Goal: Information Seeking & Learning: Learn about a topic

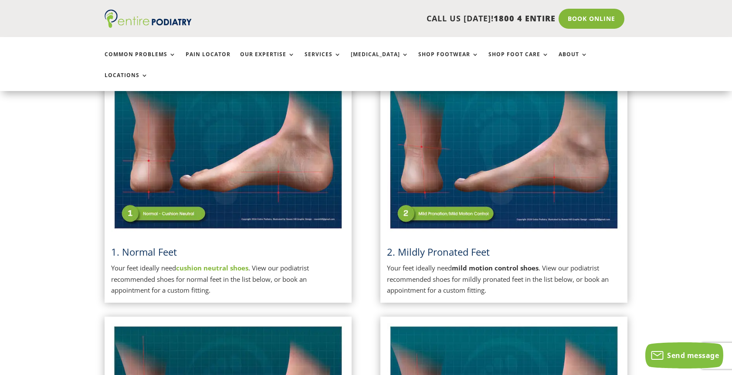
scroll to position [259, 0]
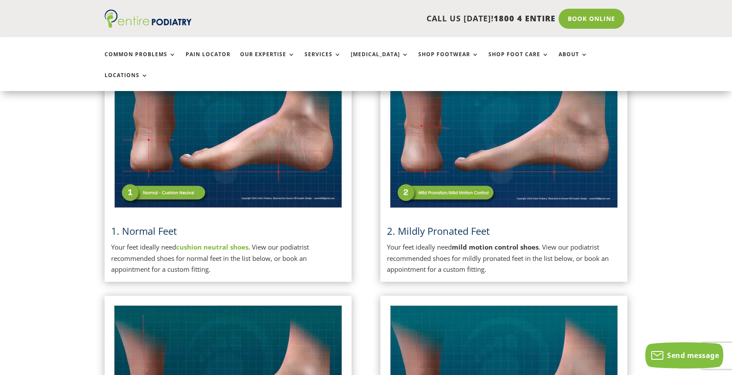
click at [273, 163] on img at bounding box center [228, 128] width 234 height 165
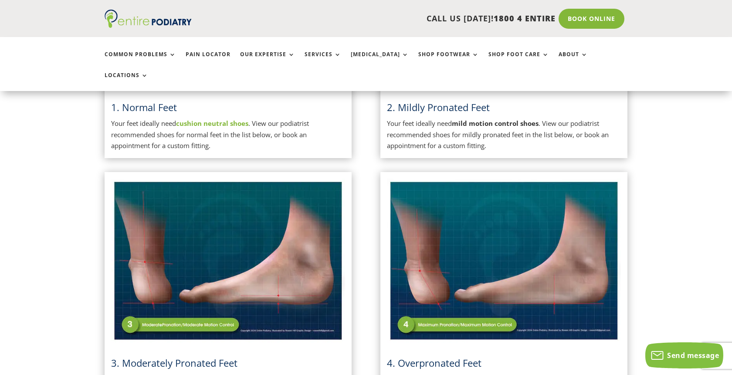
scroll to position [386, 0]
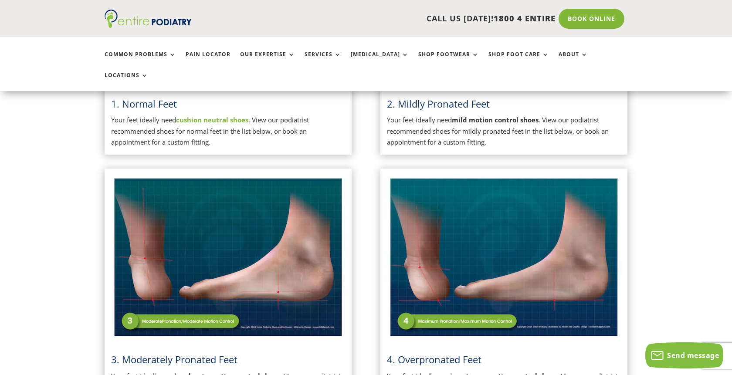
click at [280, 233] on img at bounding box center [228, 257] width 234 height 165
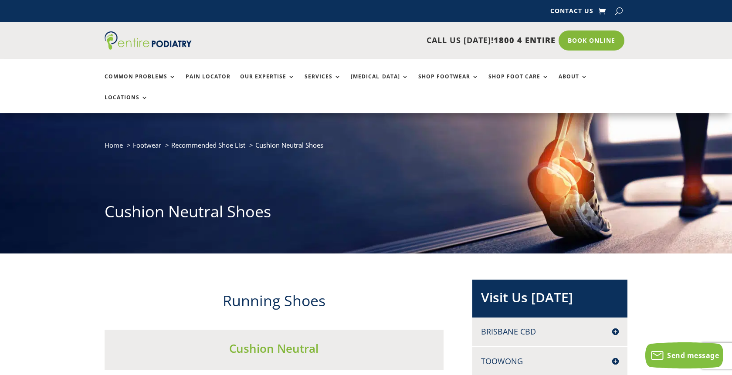
click at [285, 341] on h3 "Cushion Neutral" at bounding box center [274, 351] width 339 height 20
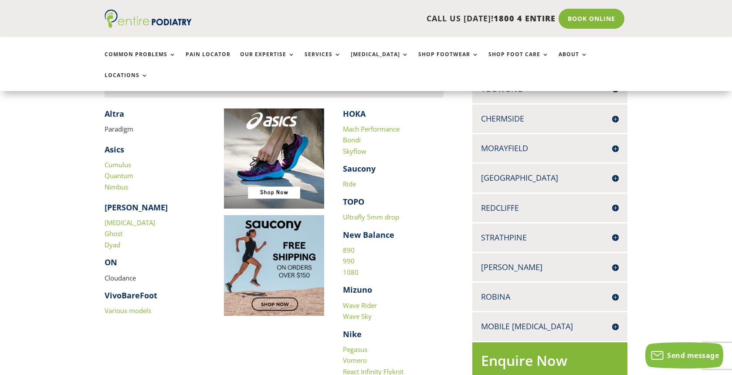
scroll to position [275, 0]
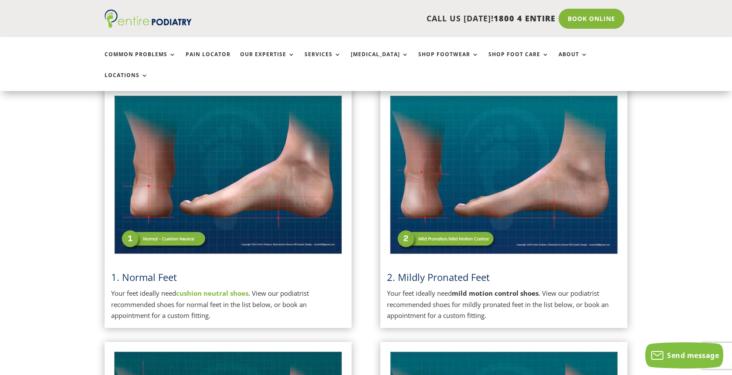
scroll to position [219, 0]
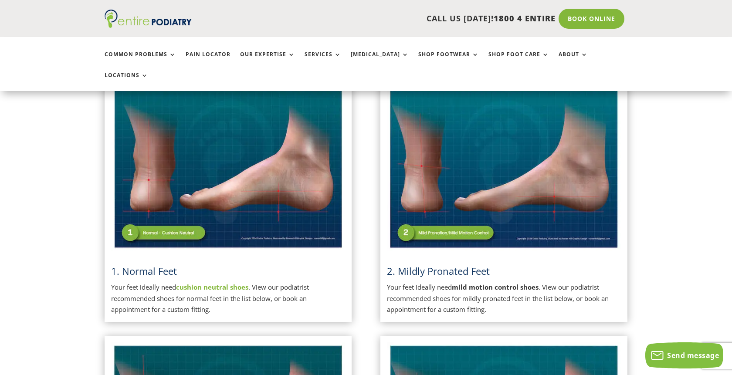
click at [450, 240] on div "2. Mildly Pronated Feet Your feet ideally need mild motion control shoes . View…" at bounding box center [504, 200] width 234 height 229
click at [451, 223] on img at bounding box center [504, 168] width 234 height 165
click at [455, 216] on img at bounding box center [504, 168] width 234 height 165
click at [460, 156] on img at bounding box center [504, 168] width 234 height 165
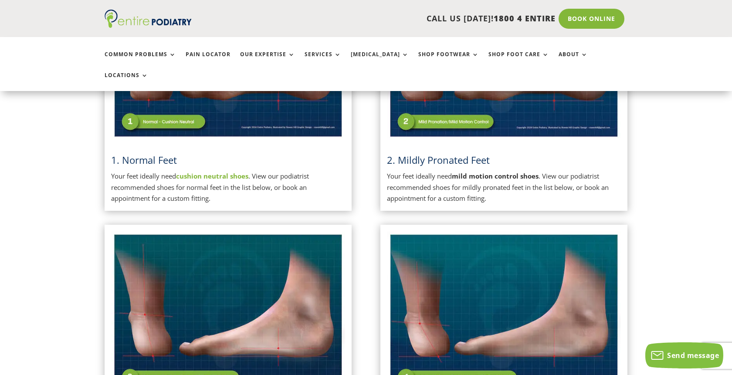
scroll to position [335, 0]
